Goal: Find specific page/section: Find specific page/section

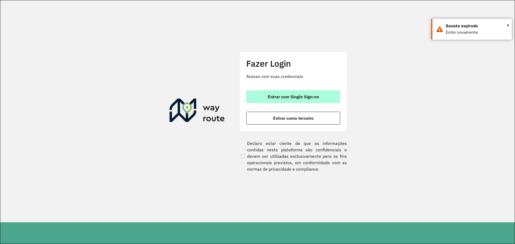
click at [265, 95] on button "Entrar com Single Sign-on" at bounding box center [293, 96] width 94 height 13
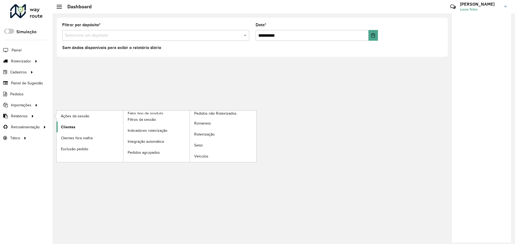
click at [68, 129] on span "Clientes" at bounding box center [68, 127] width 14 height 6
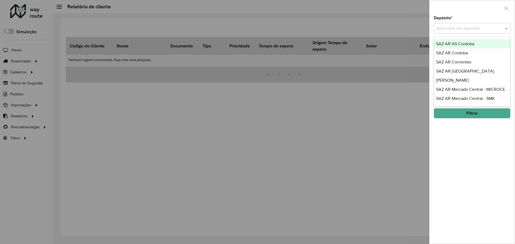
click at [462, 27] on input "text" at bounding box center [467, 28] width 61 height 6
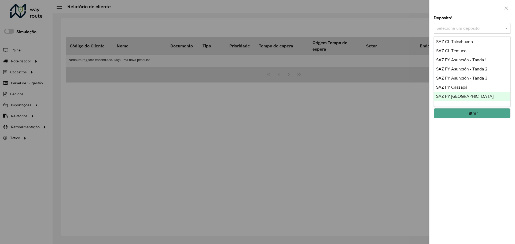
scroll to position [401, 0]
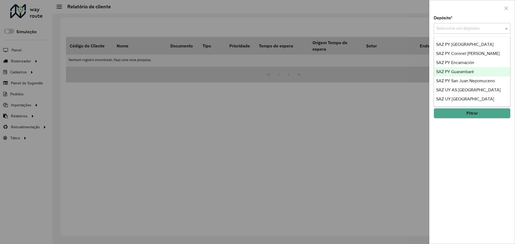
click at [465, 71] on span "SAZ PY Guarambaré" at bounding box center [455, 71] width 38 height 5
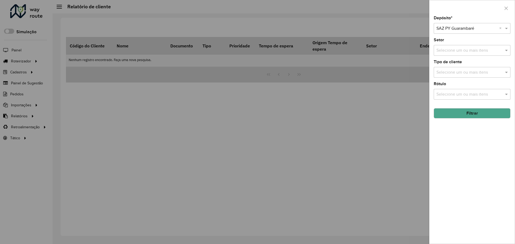
click at [462, 115] on button "Filtrar" at bounding box center [472, 113] width 77 height 10
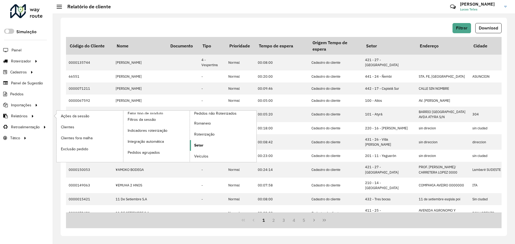
click at [195, 147] on span "Setor" at bounding box center [198, 146] width 9 height 6
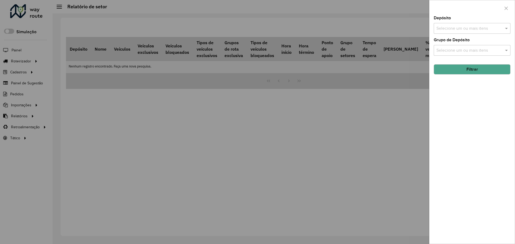
click at [470, 30] on input "text" at bounding box center [469, 28] width 69 height 6
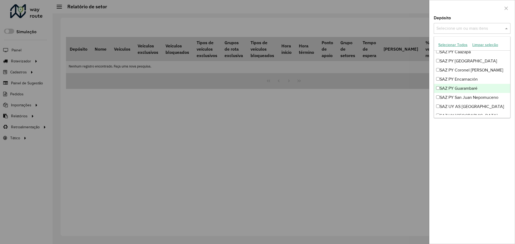
scroll to position [401, 0]
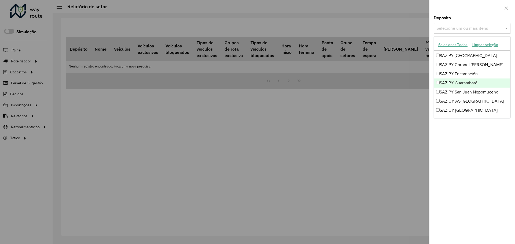
click at [458, 84] on div "SAZ PY Guarambaré" at bounding box center [472, 83] width 76 height 9
drag, startPoint x: 327, startPoint y: 155, endPoint x: 331, endPoint y: 153, distance: 5.1
click at [327, 155] on div at bounding box center [257, 122] width 515 height 244
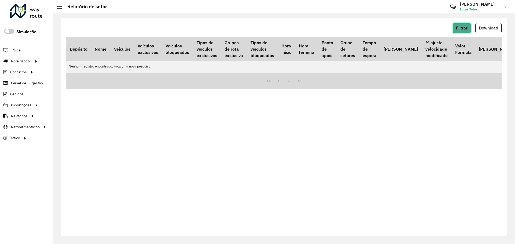
click at [463, 30] on span "Filtrar" at bounding box center [462, 28] width 12 height 5
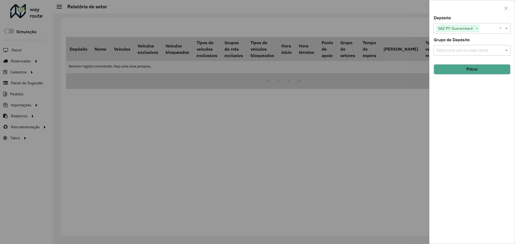
click at [461, 68] on button "Filtrar" at bounding box center [472, 69] width 77 height 10
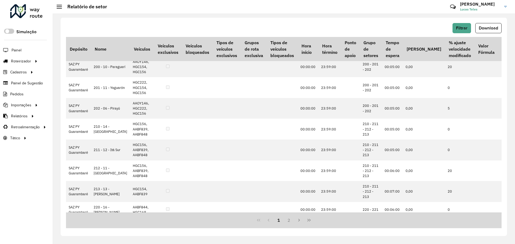
scroll to position [125, 0]
